Goal: Transaction & Acquisition: Purchase product/service

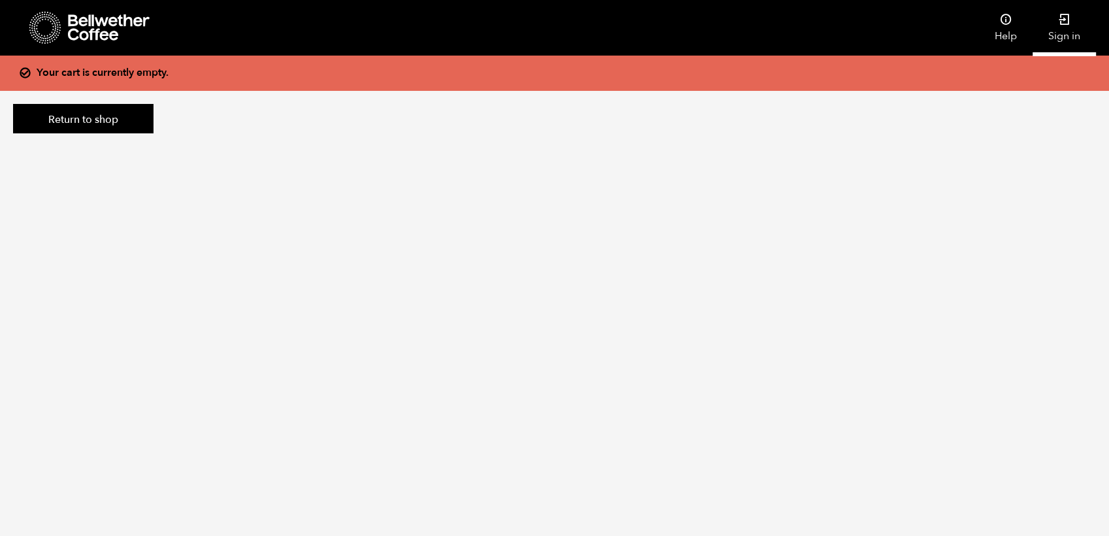
click at [1061, 23] on icon at bounding box center [1064, 19] width 13 height 13
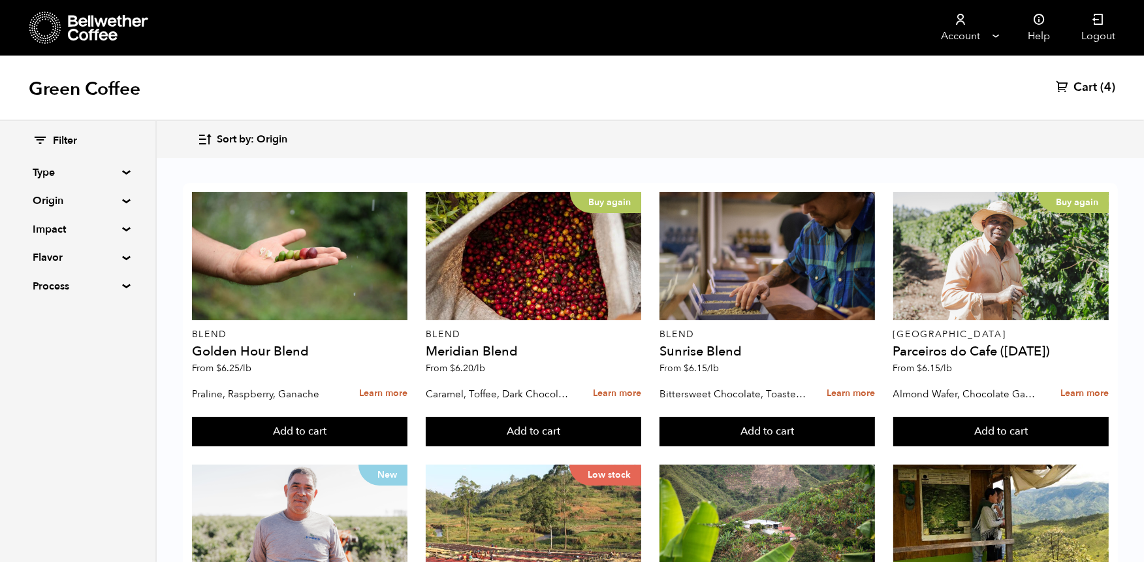
click at [1088, 83] on span "Cart" at bounding box center [1086, 88] width 24 height 16
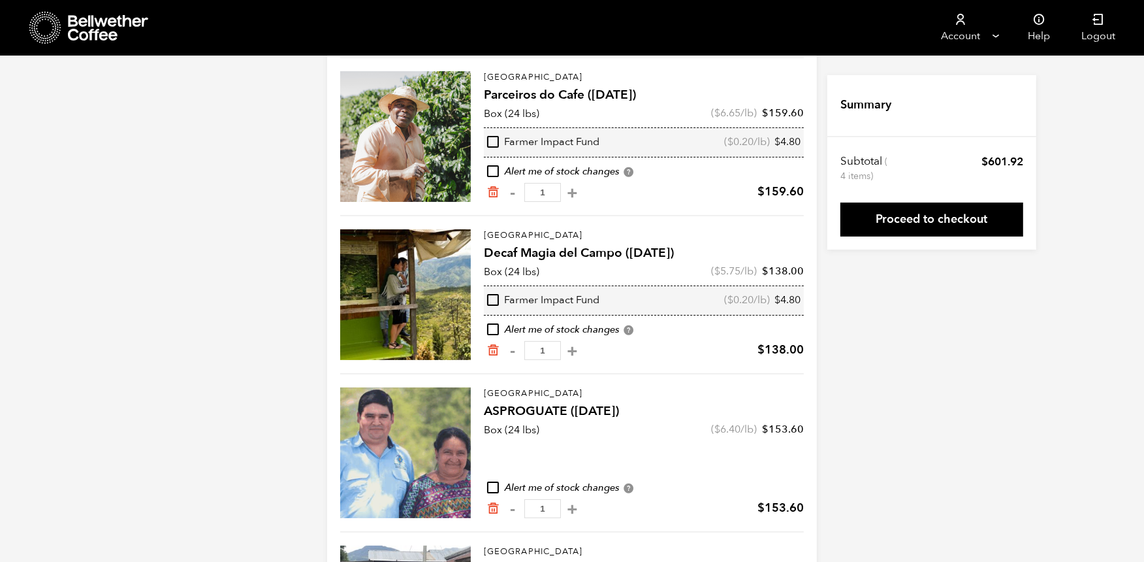
scroll to position [63, 0]
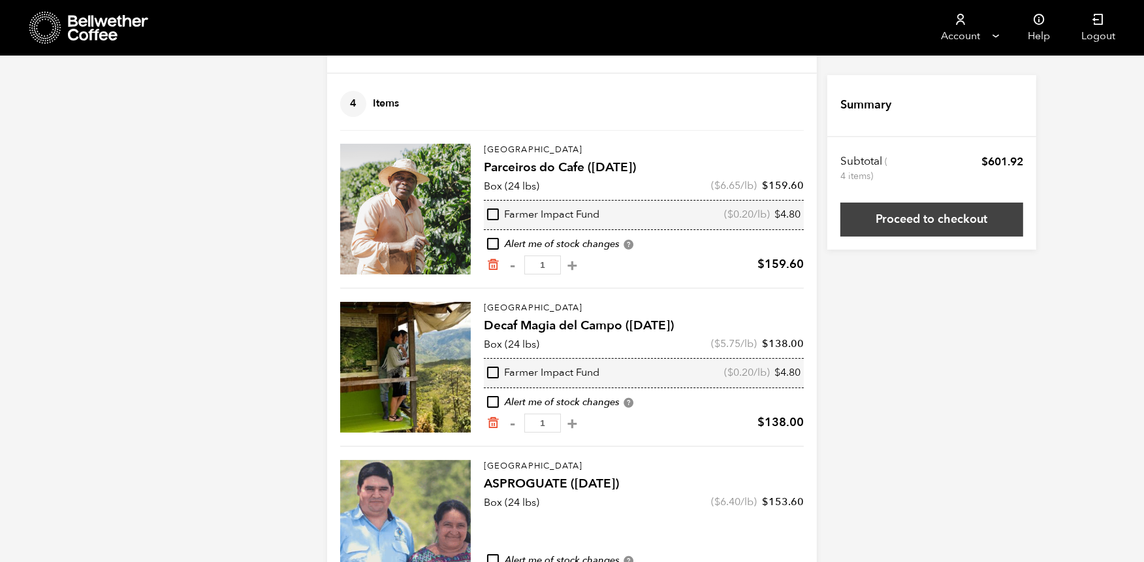
click at [950, 214] on link "Proceed to checkout" at bounding box center [932, 219] width 183 height 34
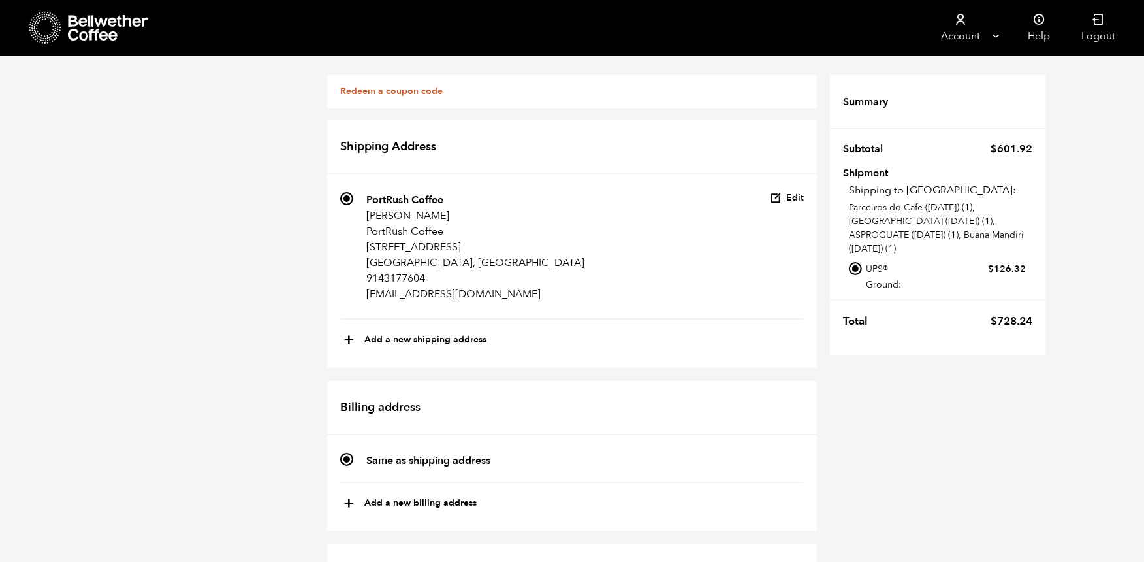
scroll to position [942, 0]
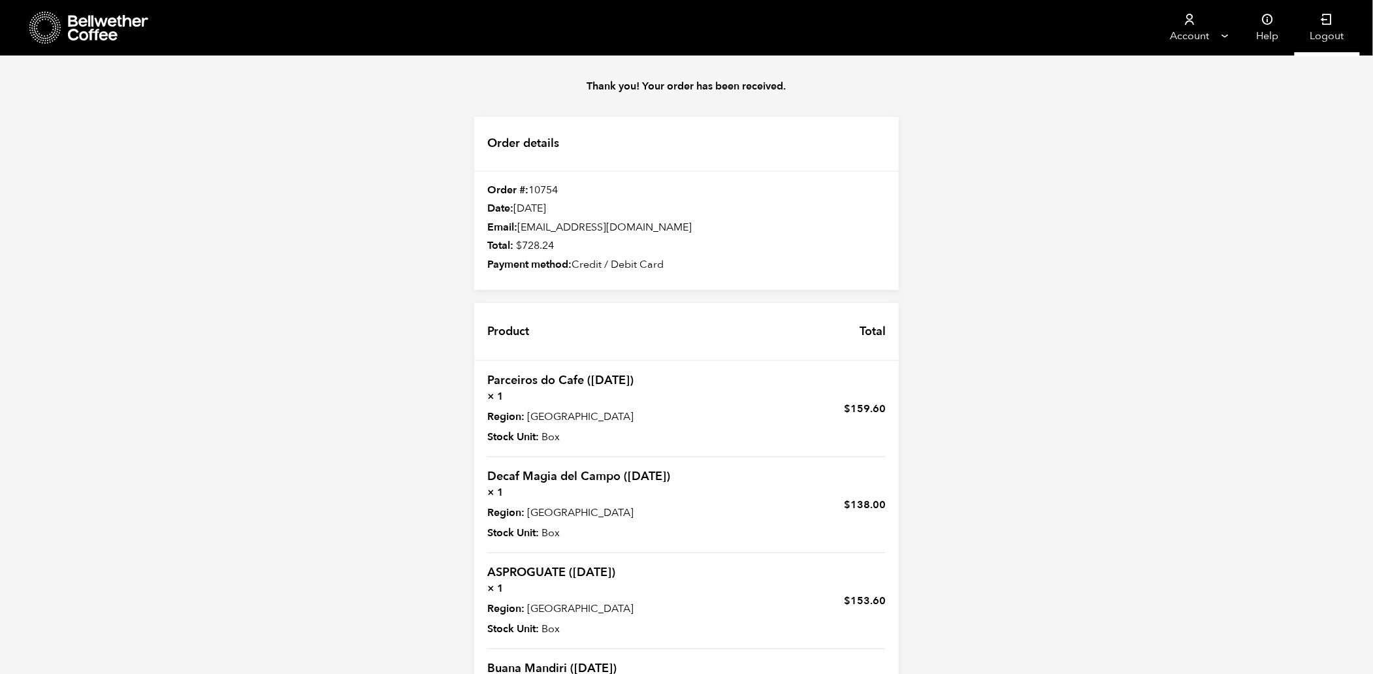
click at [1144, 32] on link "Logout" at bounding box center [1326, 28] width 65 height 56
